Goal: Navigation & Orientation: Find specific page/section

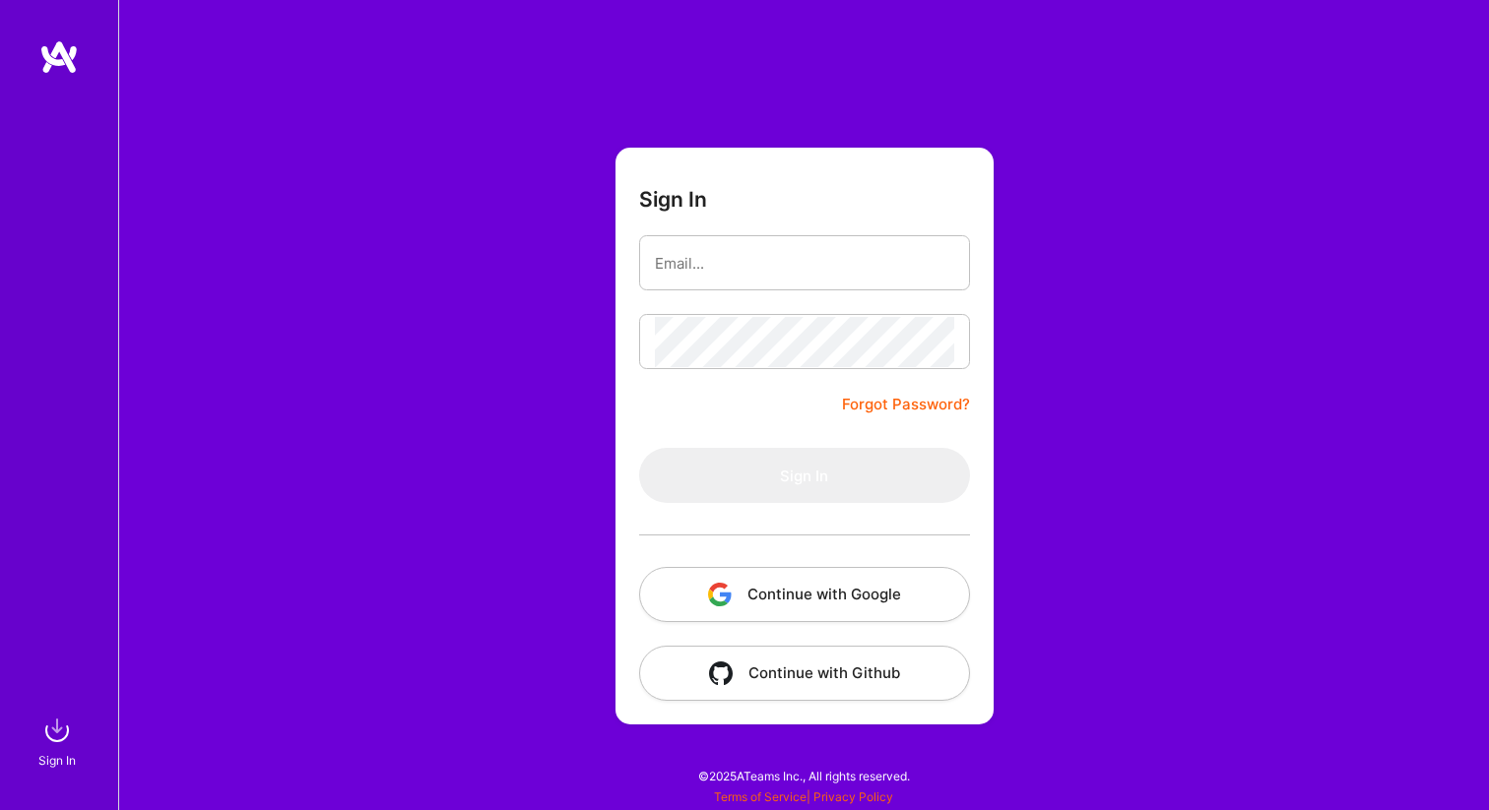
click at [0, 801] on com-1password-button at bounding box center [0, 801] width 0 height 0
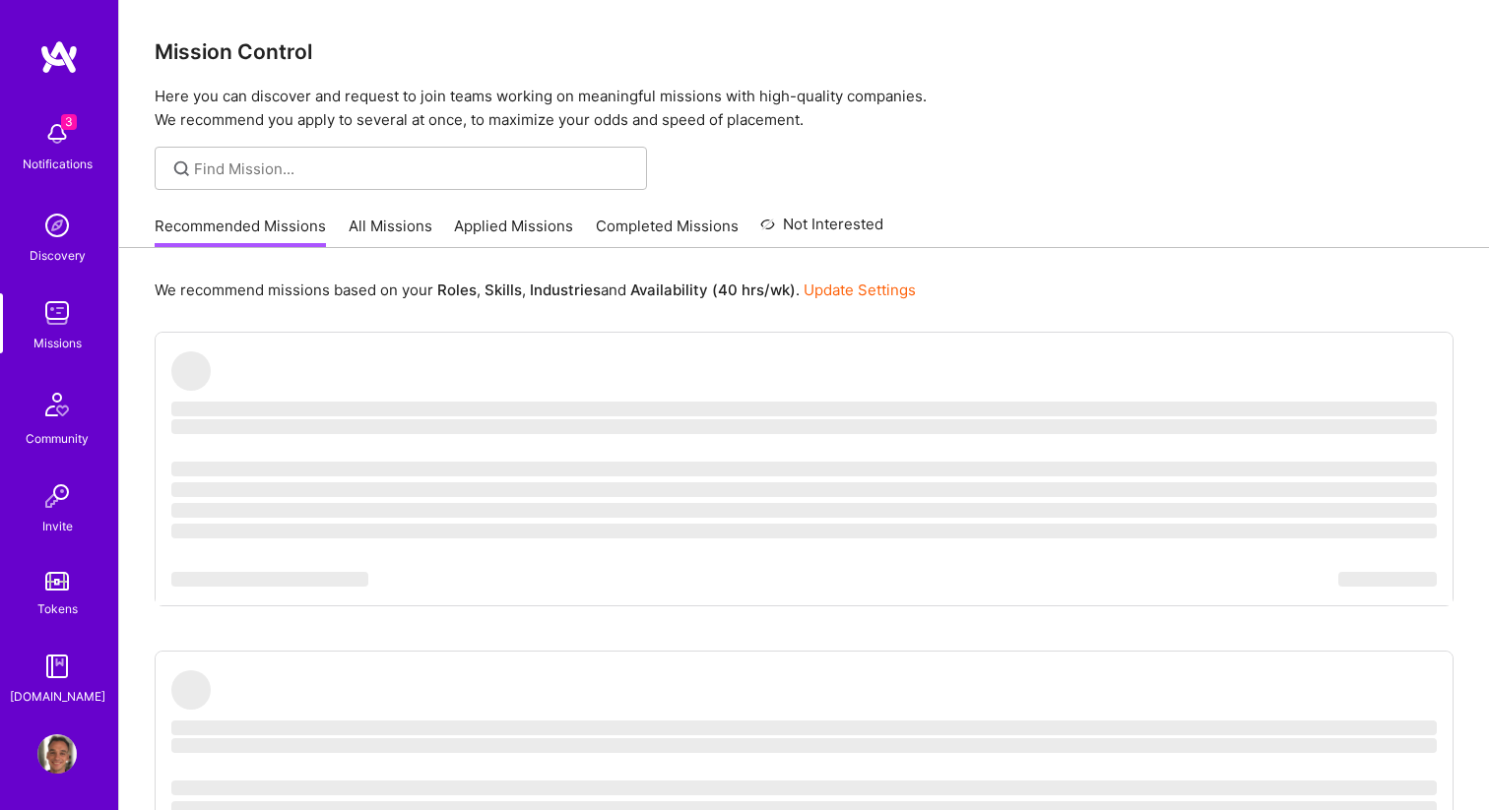
click at [51, 144] on img at bounding box center [56, 133] width 39 height 39
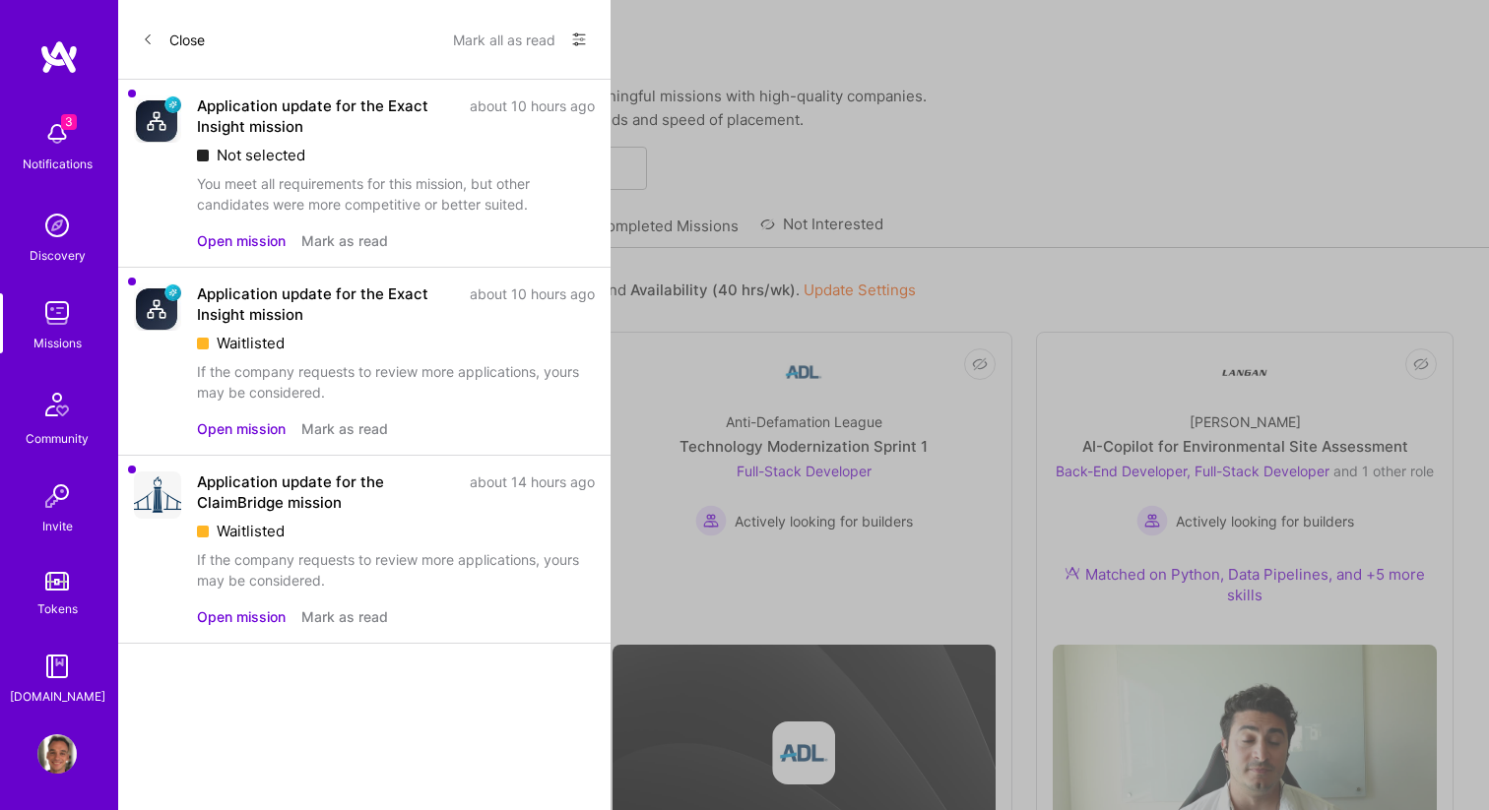
click at [501, 38] on button "Mark all as read" at bounding box center [504, 40] width 102 height 32
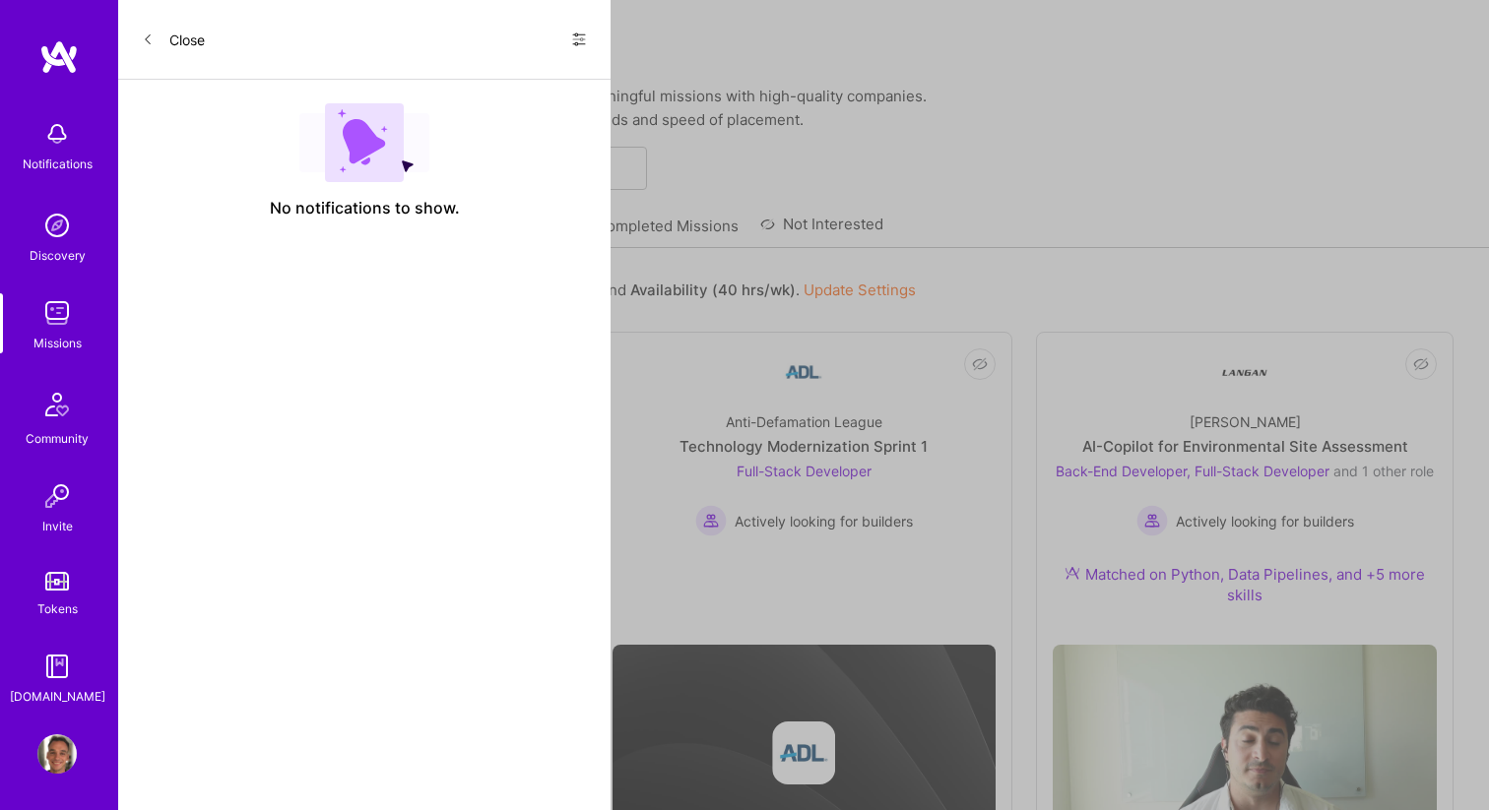
click at [173, 44] on button "Close" at bounding box center [173, 40] width 63 height 32
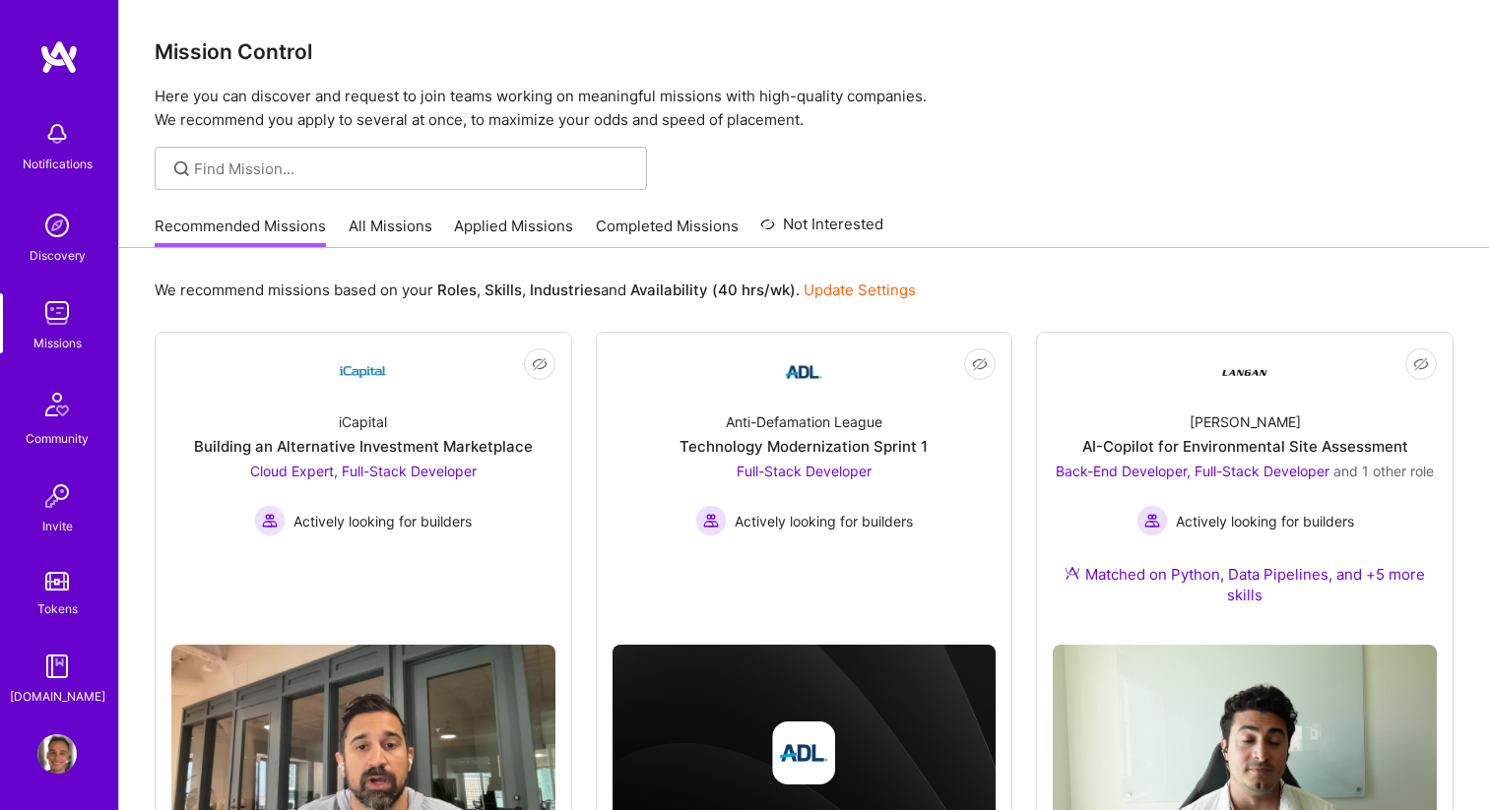
click at [385, 223] on link "All Missions" at bounding box center [391, 232] width 84 height 32
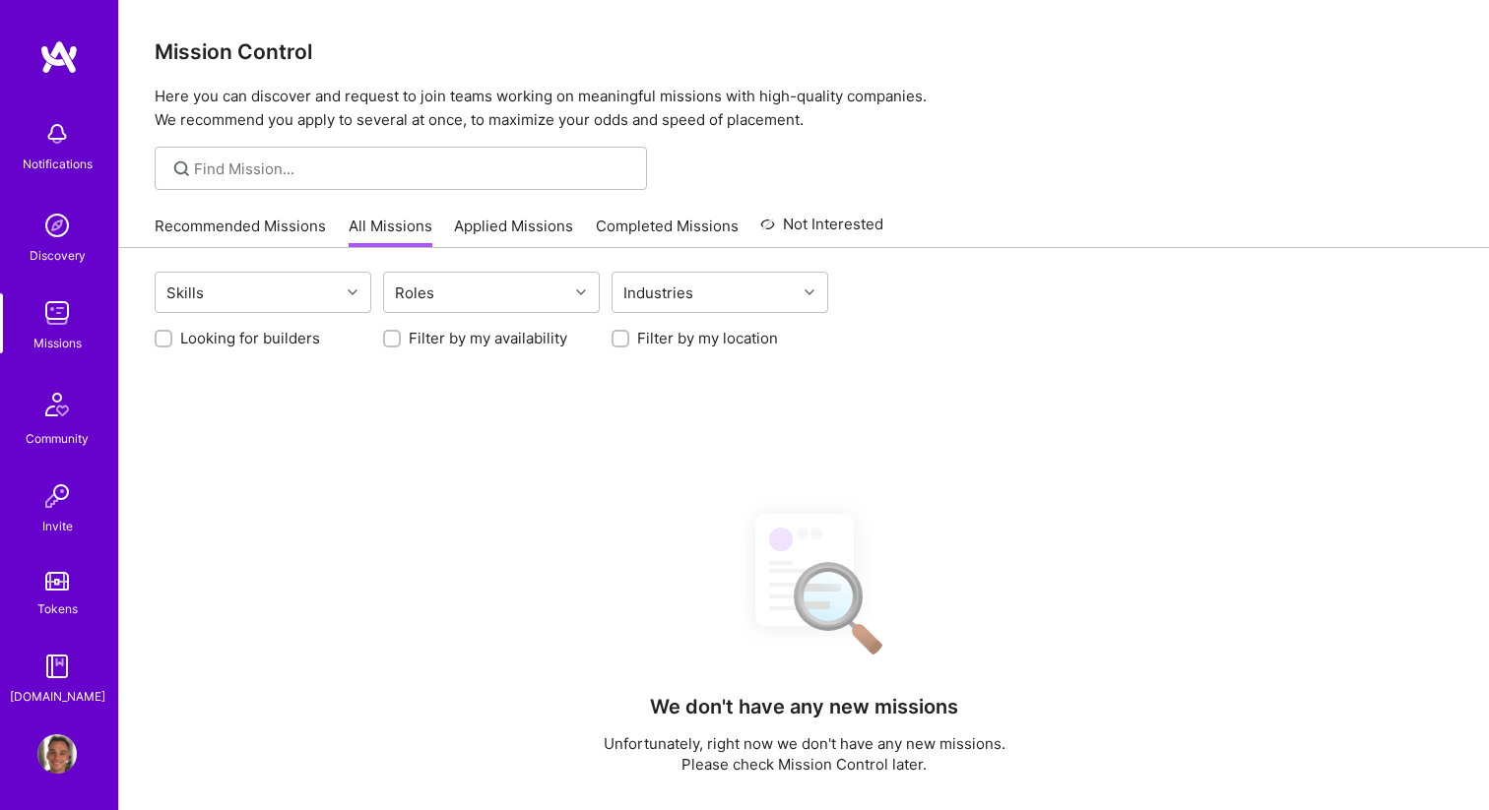
click at [509, 225] on link "Applied Missions" at bounding box center [513, 232] width 119 height 32
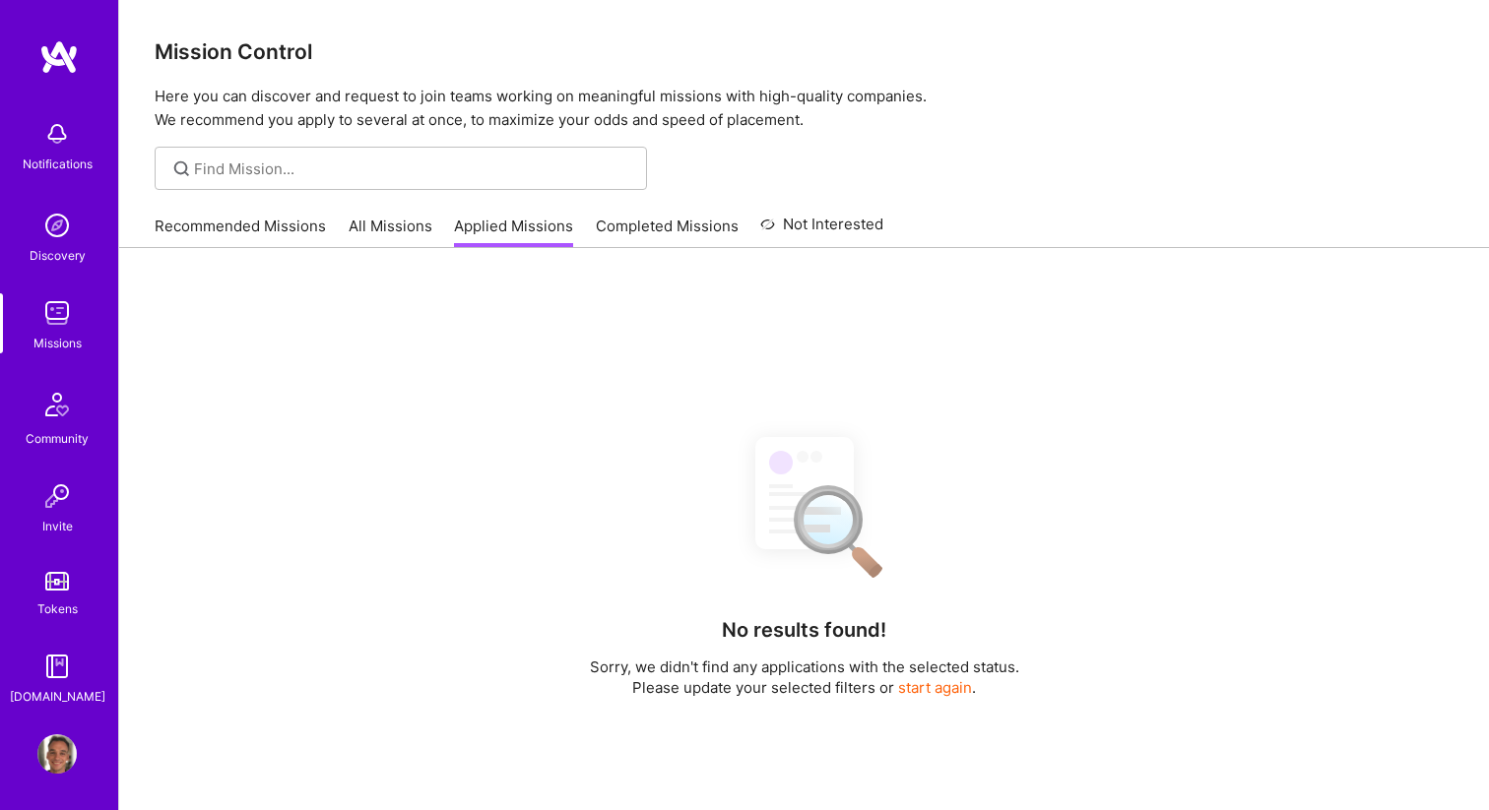
click at [649, 224] on link "Completed Missions" at bounding box center [667, 232] width 143 height 32
